Goal: Task Accomplishment & Management: Use online tool/utility

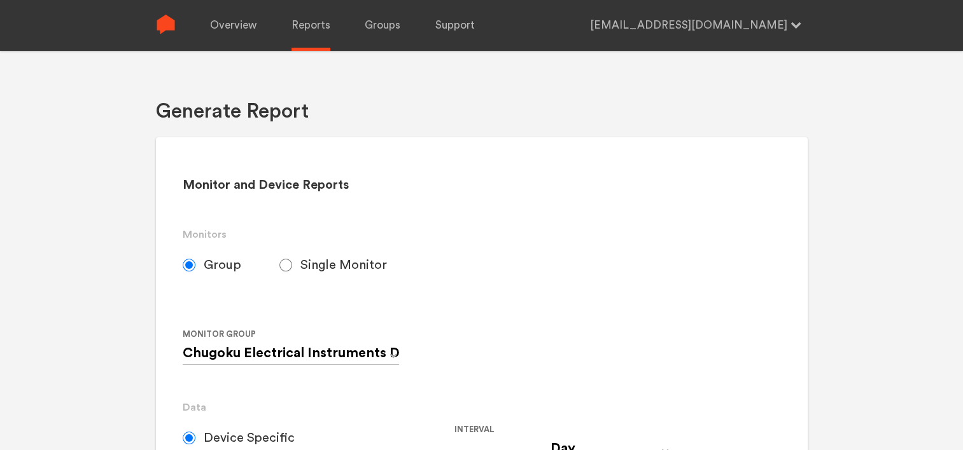
click at [296, 263] on label "Single Monitor" at bounding box center [352, 265] width 146 height 32
click at [292, 263] on input "Single Monitor" at bounding box center [285, 265] width 13 height 13
radio input "true"
radio input "false"
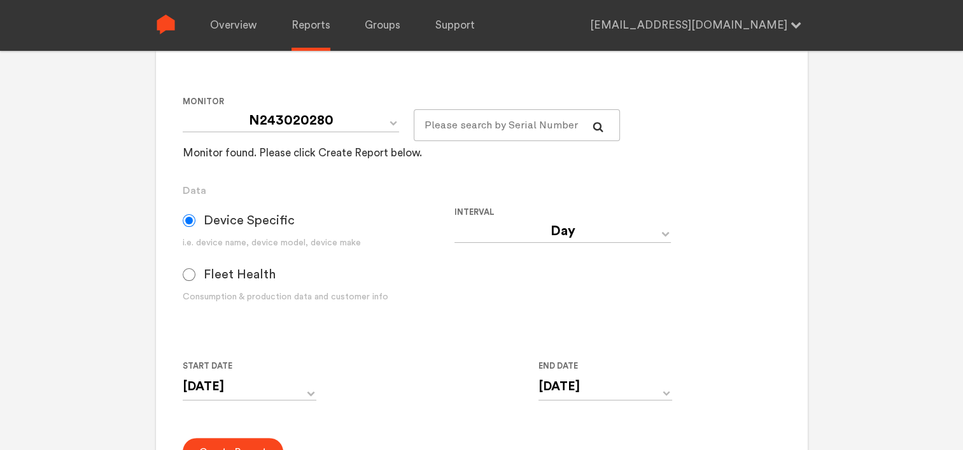
scroll to position [254, 0]
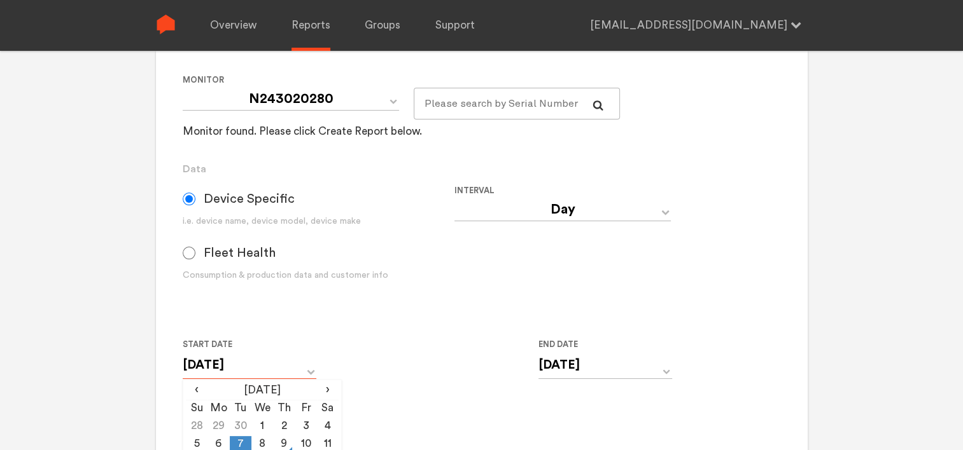
click at [297, 366] on input "[DATE]" at bounding box center [250, 365] width 134 height 26
drag, startPoint x: 265, startPoint y: 443, endPoint x: 273, endPoint y: 438, distance: 9.7
click at [265, 443] on td "8" at bounding box center [262, 445] width 22 height 18
type input "[DATE]"
click at [553, 372] on input "[DATE]" at bounding box center [605, 365] width 134 height 26
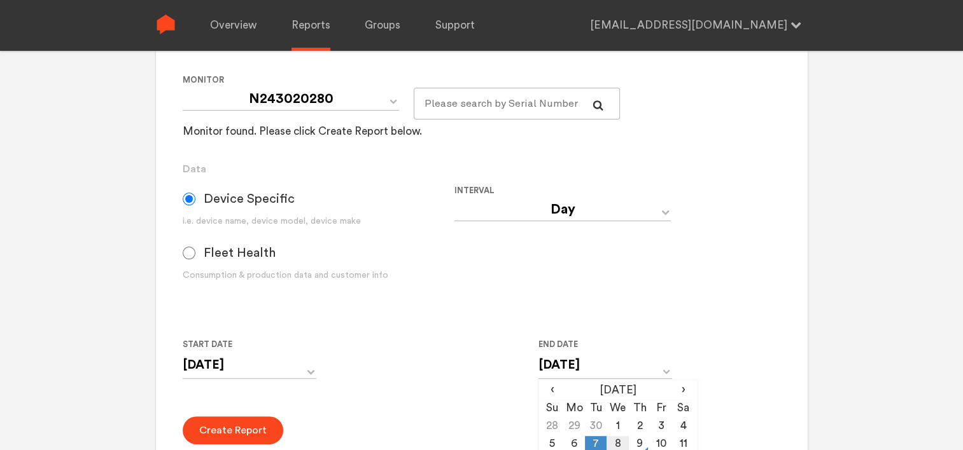
click at [613, 440] on td "8" at bounding box center [617, 445] width 22 height 18
type input "[DATE]"
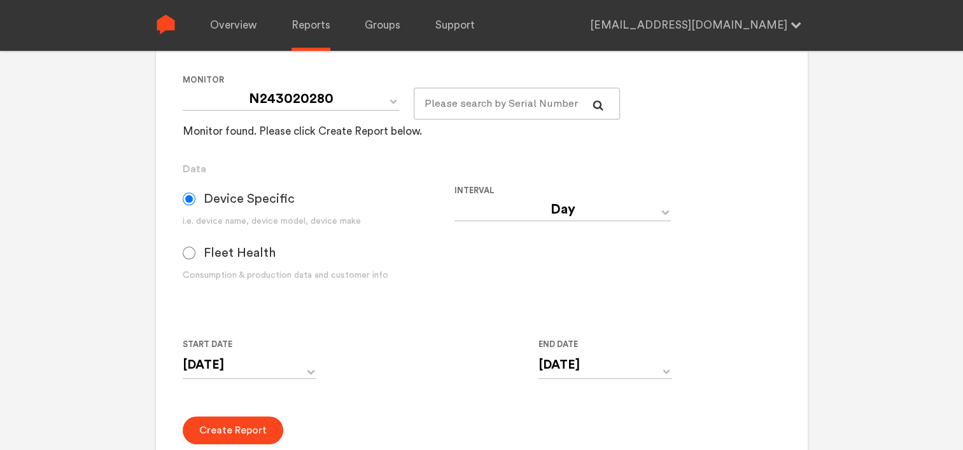
click at [468, 378] on div "Start Date [DATE] ‹ [DATE] › Su Mo Tu We Th Fr Sa 28 29 30 1 2 3 4 5 6 7 8 9 10…" at bounding box center [454, 366] width 543 height 58
click at [251, 424] on button "Create Report" at bounding box center [233, 431] width 101 height 28
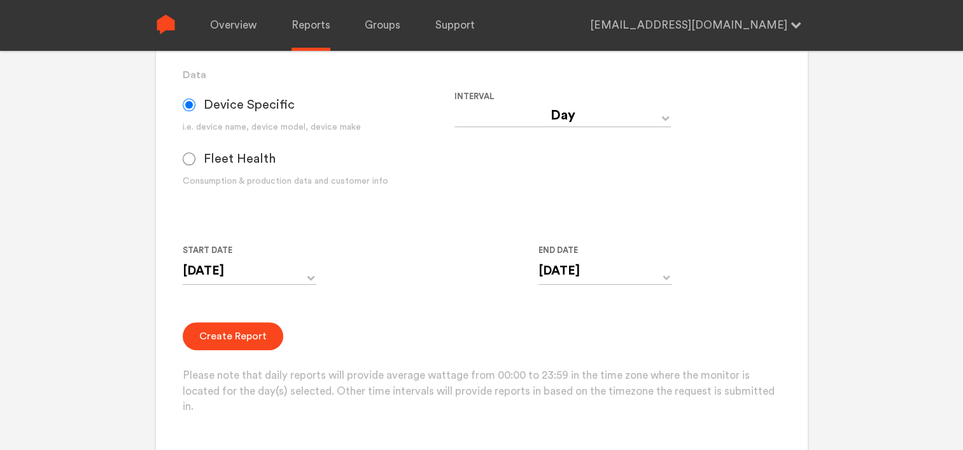
scroll to position [382, 0]
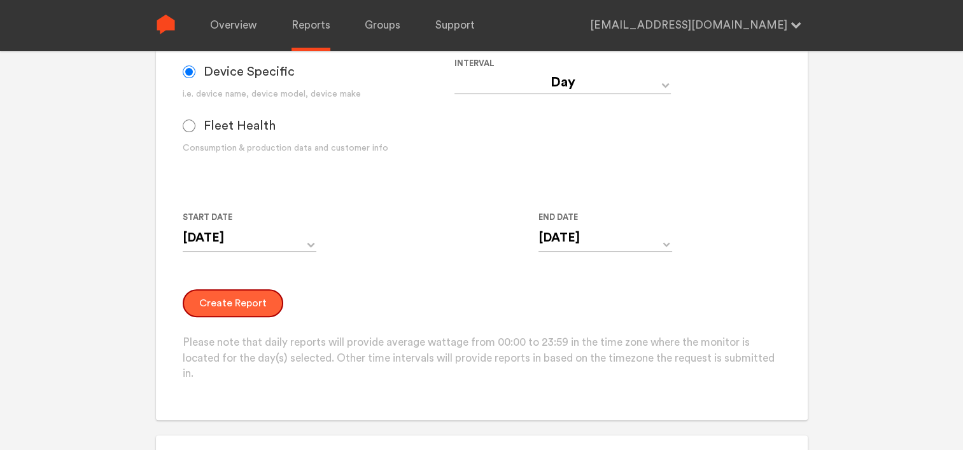
click at [217, 298] on button "Create Report" at bounding box center [233, 303] width 101 height 28
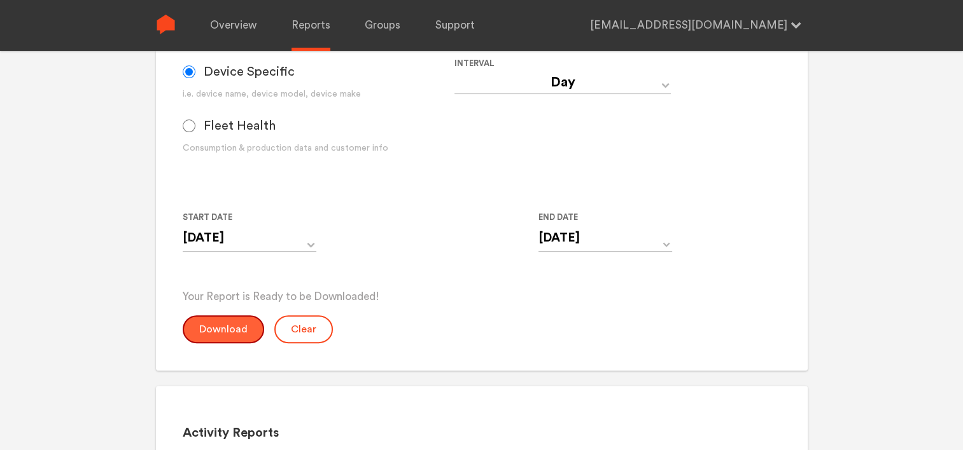
click at [225, 331] on button "Download" at bounding box center [223, 330] width 81 height 28
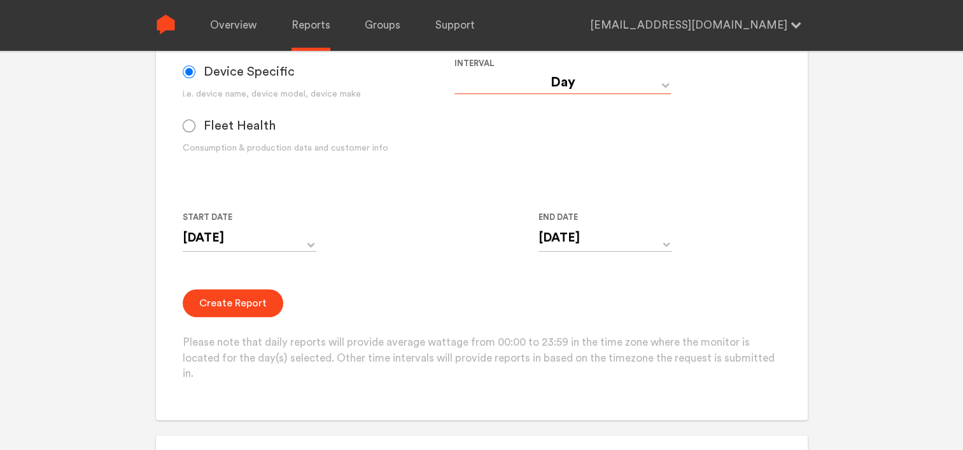
click at [546, 81] on select "Day Year Month Week Hour 30 Minute 15 Minute 5 Minute Minute" at bounding box center [562, 82] width 216 height 23
select select "Minute"
click at [454, 71] on select "Day Year Month Week Hour 30 Minute 15 Minute 5 Minute Minute" at bounding box center [562, 82] width 216 height 23
type input "[DATE] 12:00 AM"
type input "[DATE] 11:59 PM"
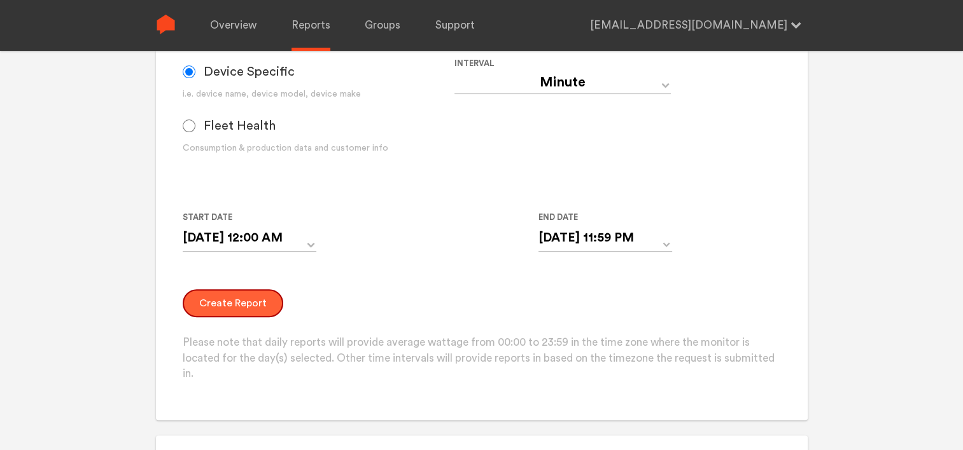
click at [216, 308] on button "Create Report" at bounding box center [233, 303] width 101 height 28
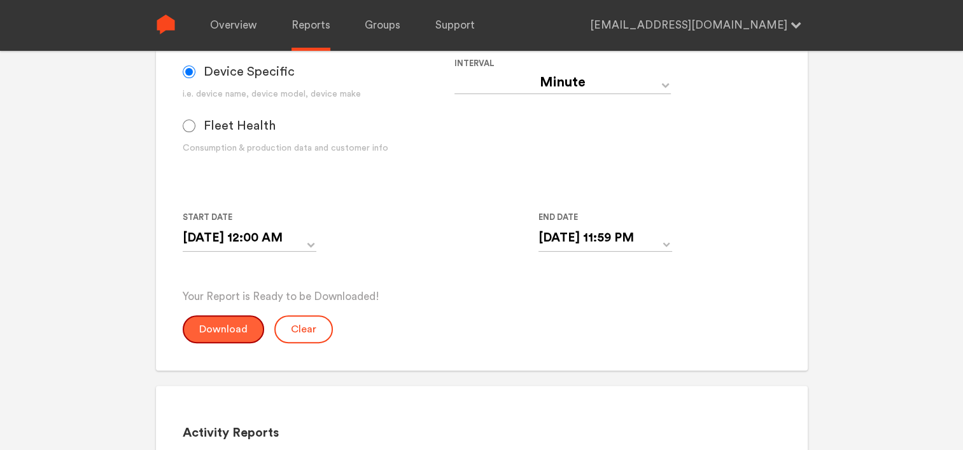
click at [218, 337] on button "Download" at bounding box center [223, 330] width 81 height 28
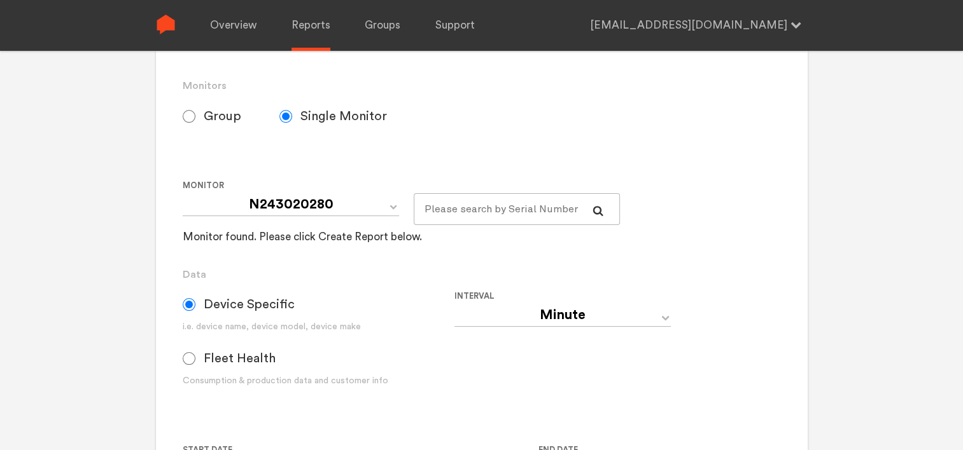
scroll to position [127, 0]
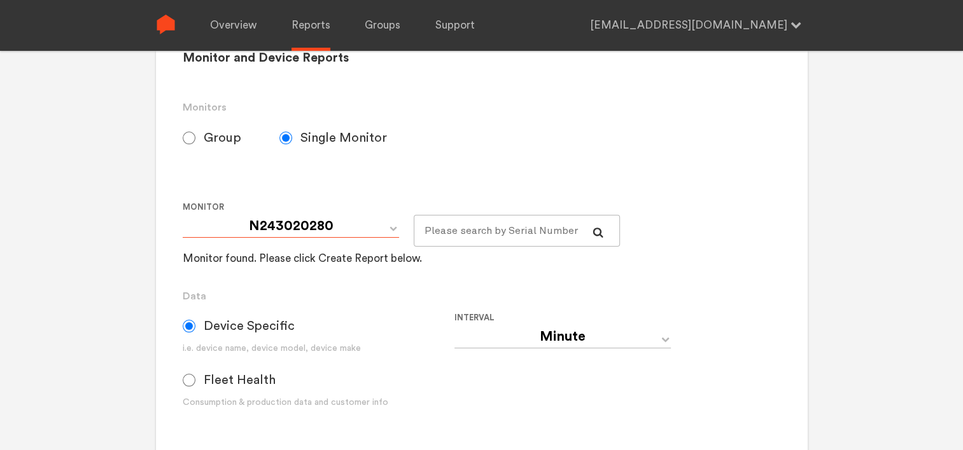
click at [342, 229] on select "N243020280" at bounding box center [291, 226] width 216 height 23
click at [426, 225] on input "text" at bounding box center [517, 231] width 207 height 32
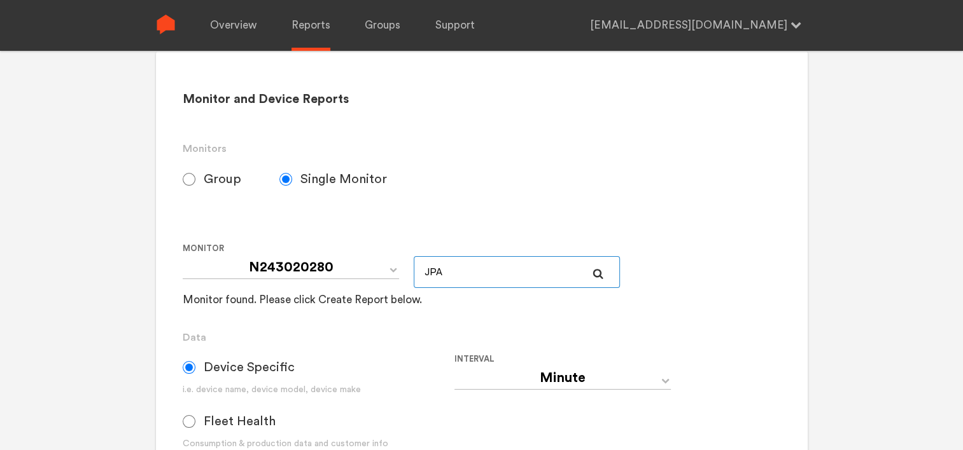
scroll to position [64, 0]
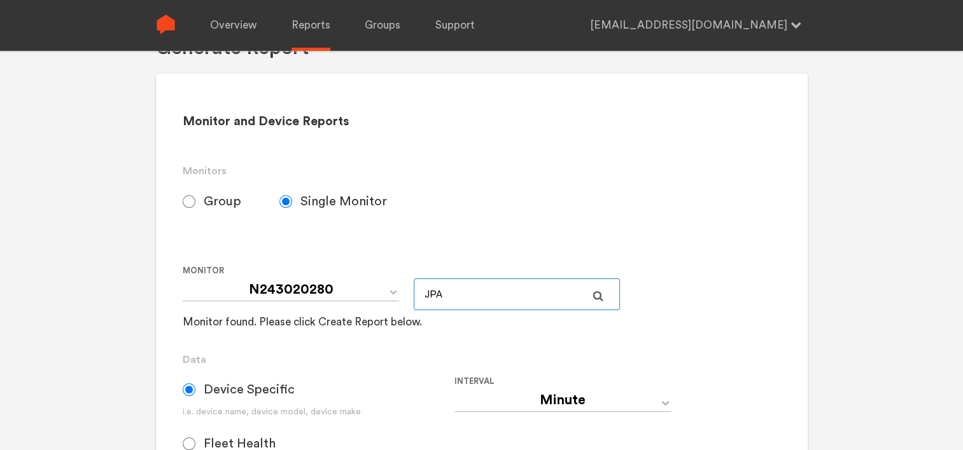
type input "JPA"
click at [596, 296] on icon at bounding box center [597, 295] width 11 height 11
select select "Day"
type input "[DATE]"
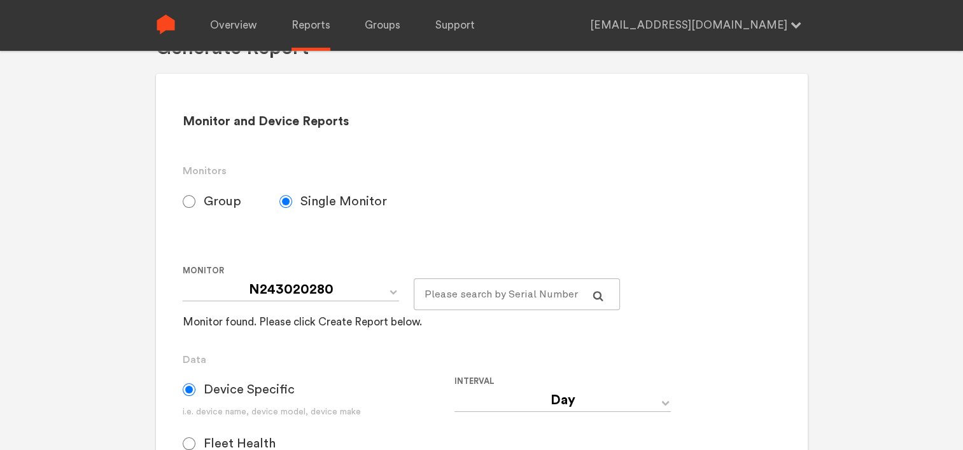
select select "JPA538000005"
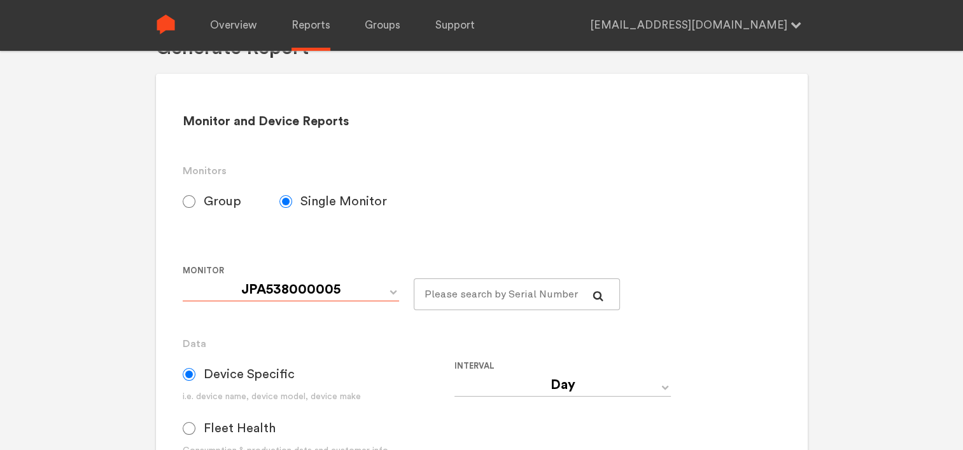
click at [392, 290] on select "JPA538000005 JPA538000007" at bounding box center [291, 290] width 216 height 23
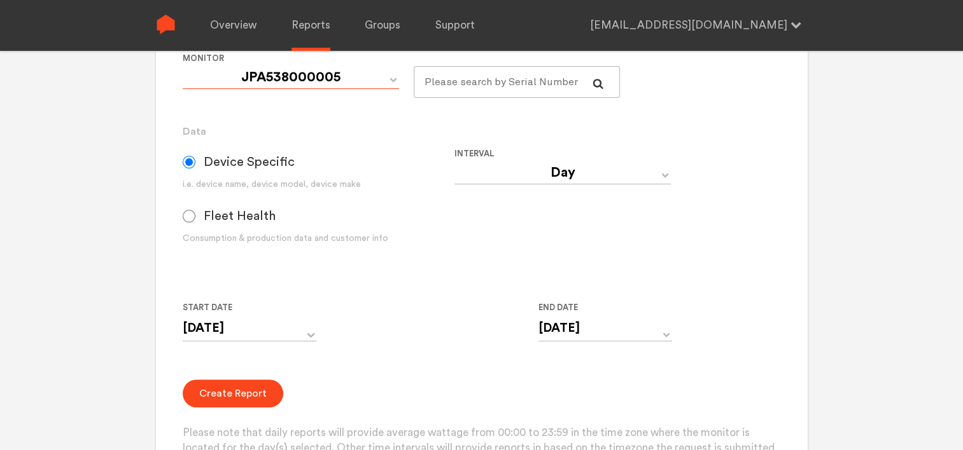
scroll to position [254, 0]
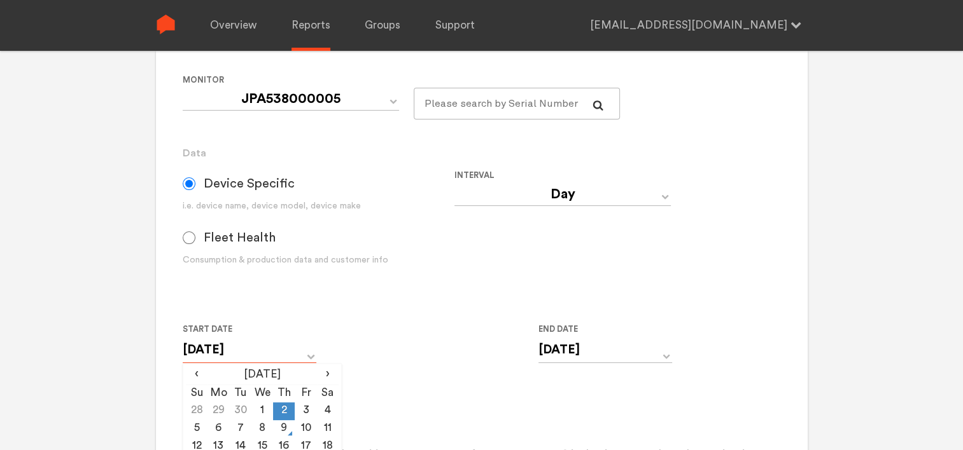
click at [314, 356] on input "[DATE]" at bounding box center [250, 350] width 134 height 26
click at [259, 428] on td "8" at bounding box center [262, 430] width 22 height 18
type input "[DATE]"
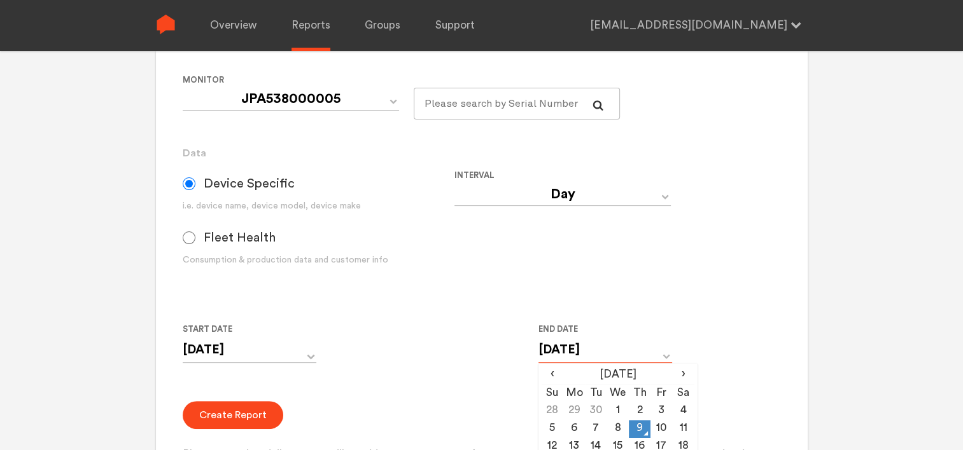
click at [547, 351] on input "[DATE]" at bounding box center [605, 350] width 134 height 26
click at [618, 428] on td "8" at bounding box center [617, 430] width 22 height 18
type input "[DATE]"
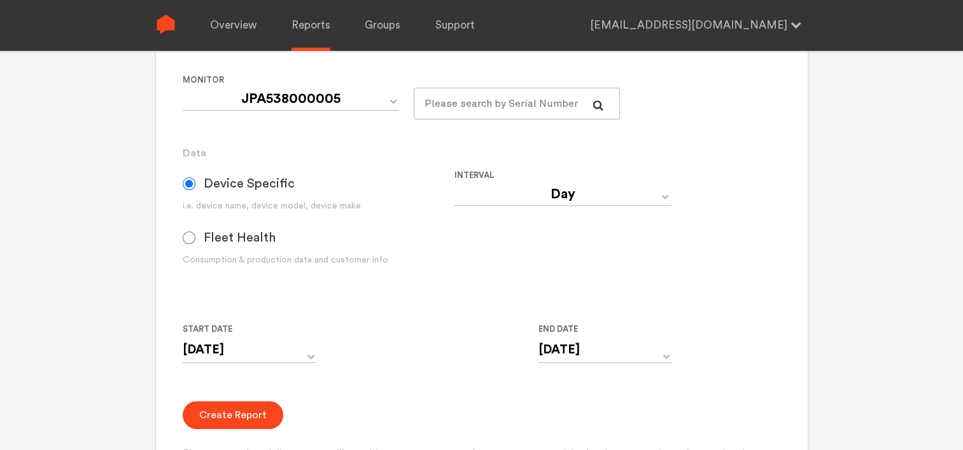
click at [501, 380] on form "Group Single Monitor Monitor Group Chugoku Electrical Instruments Default Group…" at bounding box center [481, 244] width 597 height 499
click at [260, 412] on button "Create Report" at bounding box center [233, 415] width 101 height 28
click at [512, 193] on select "Day Year Month Week Hour 30 Minute 15 Minute 5 Minute Minute" at bounding box center [562, 194] width 216 height 23
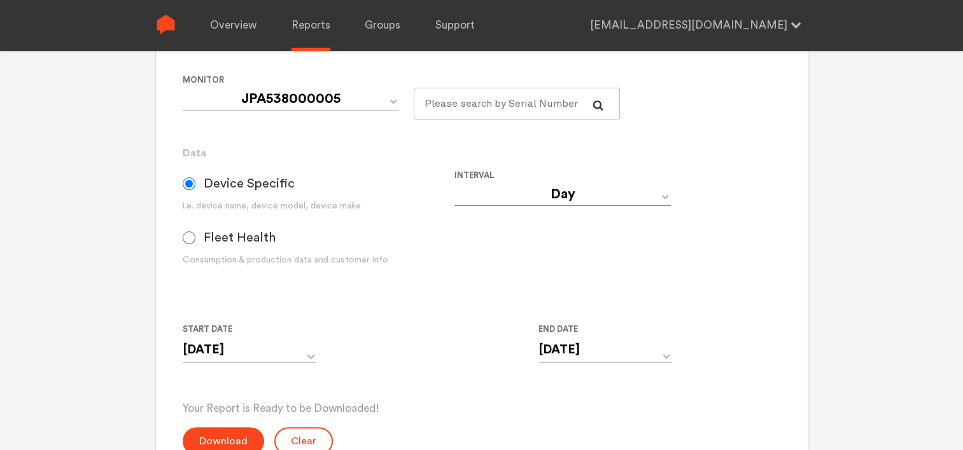
select select "Minute"
click at [454, 183] on select "Day Year Month Week Hour 30 Minute 15 Minute 5 Minute Minute" at bounding box center [562, 194] width 216 height 23
type input "[DATE] 12:00 AM"
type input "[DATE] 11:59 PM"
click at [216, 437] on button "Download" at bounding box center [223, 442] width 81 height 28
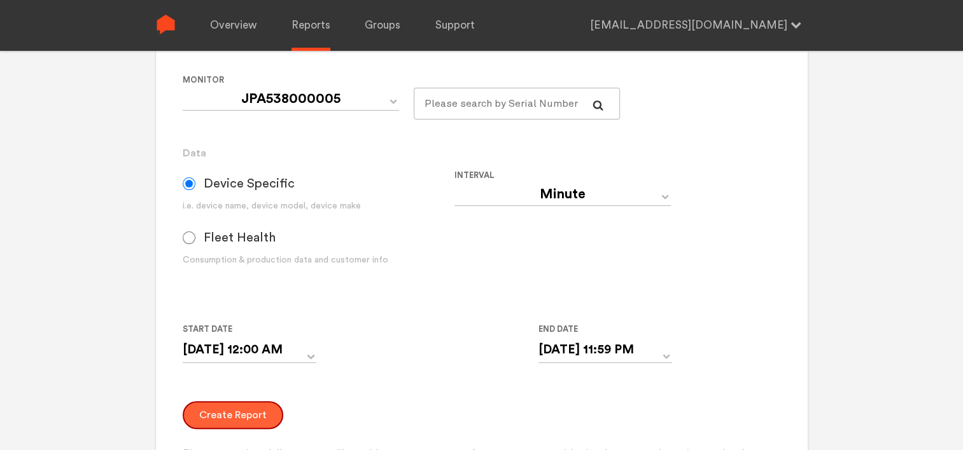
click at [242, 413] on button "Create Report" at bounding box center [233, 415] width 101 height 28
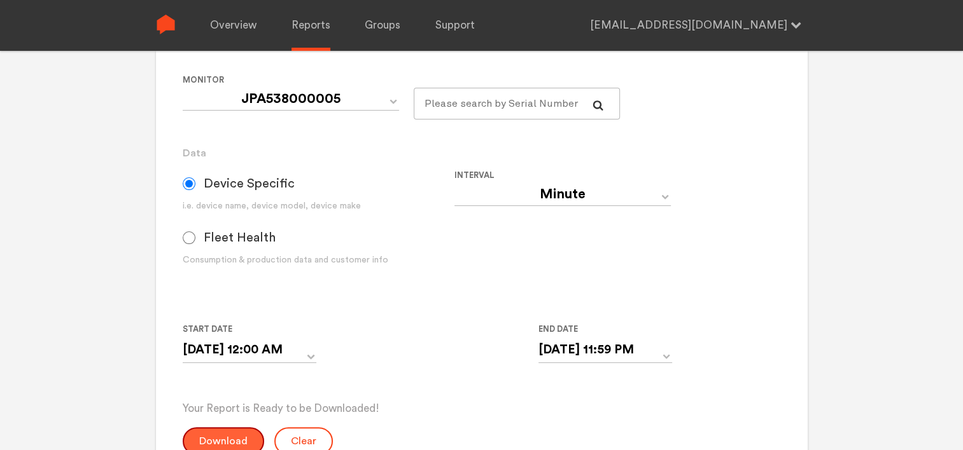
click at [225, 436] on button "Download" at bounding box center [223, 442] width 81 height 28
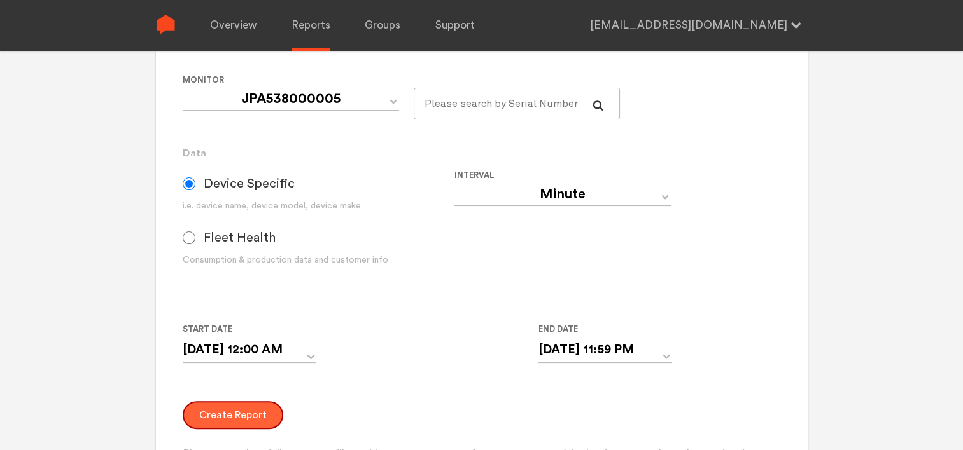
click at [224, 407] on button "Create Report" at bounding box center [233, 415] width 101 height 28
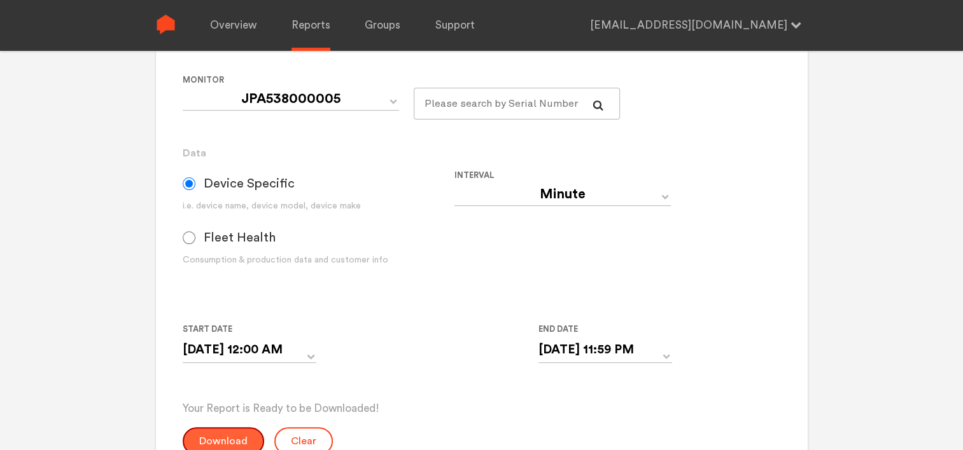
click at [211, 438] on button "Download" at bounding box center [223, 442] width 81 height 28
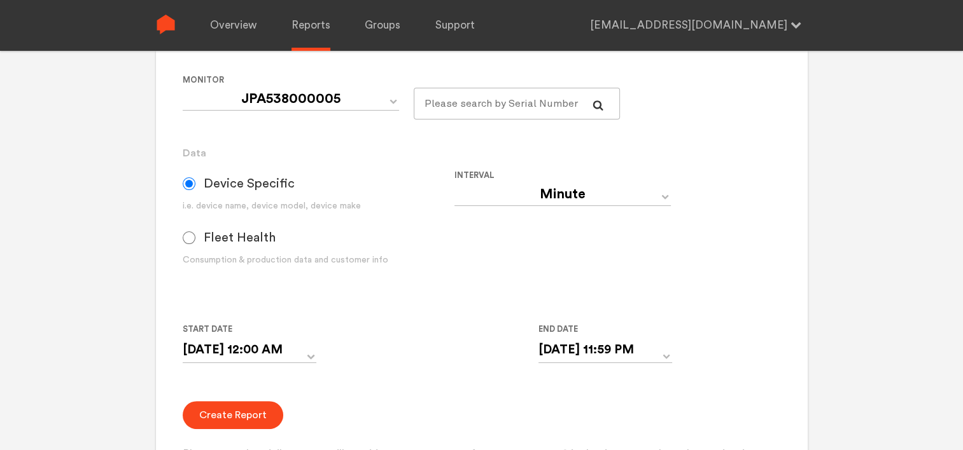
click at [468, 292] on div "Device Specific i.e. device name, device model, device make Fleet Health Consum…" at bounding box center [454, 234] width 543 height 132
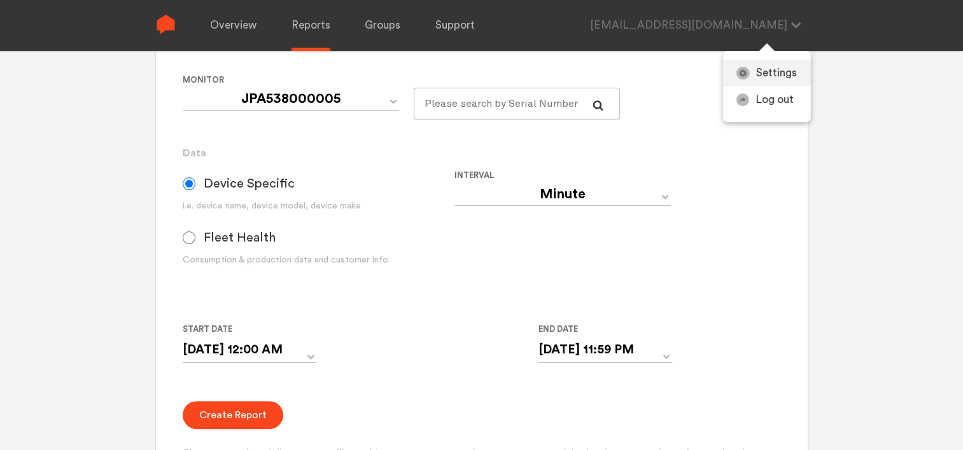
click at [774, 71] on link "Settings" at bounding box center [766, 73] width 87 height 27
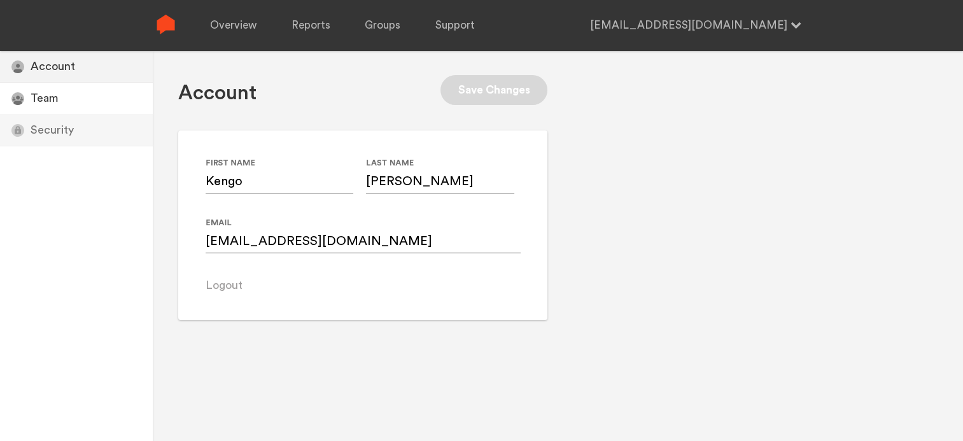
click at [49, 133] on div "Security Icon Security" at bounding box center [76, 131] width 153 height 32
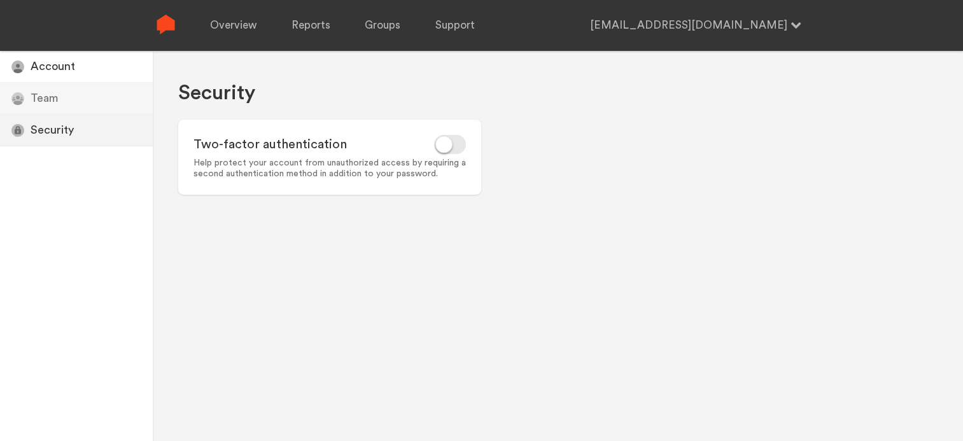
click at [53, 99] on div "Users Icon Team" at bounding box center [76, 99] width 153 height 32
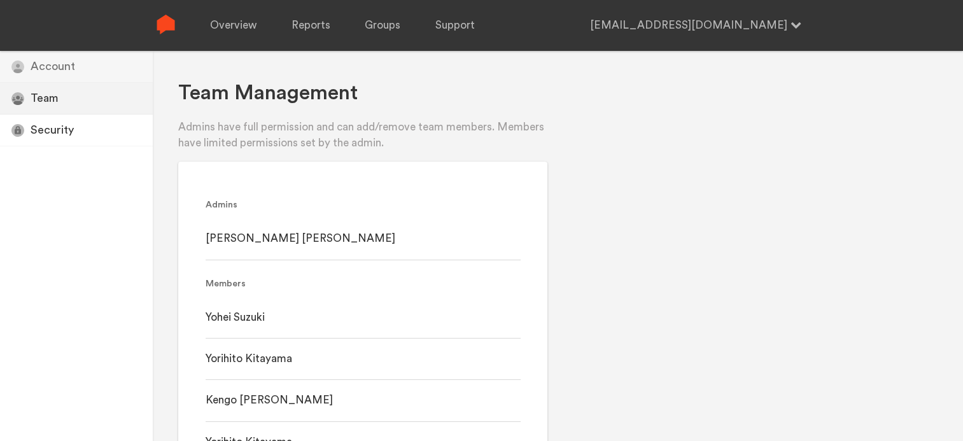
click at [69, 69] on div "Account Icon Account" at bounding box center [76, 67] width 153 height 32
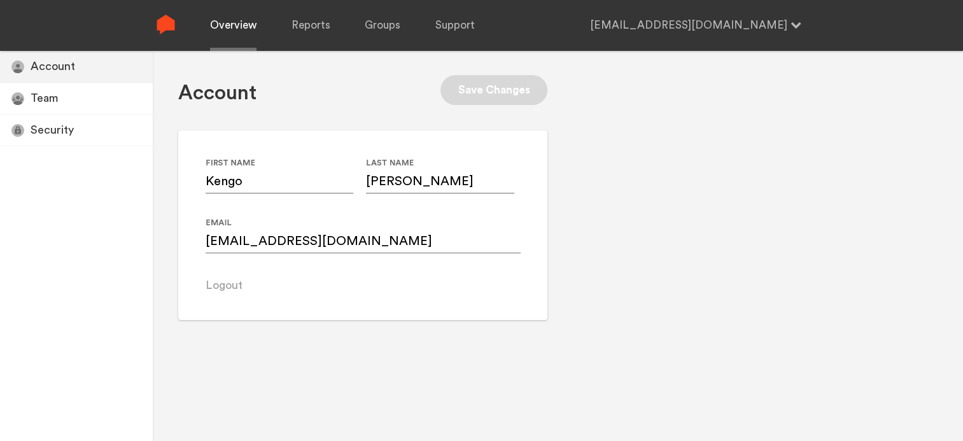
click at [241, 26] on link "Overview" at bounding box center [233, 25] width 46 height 51
